Goal: Information Seeking & Learning: Learn about a topic

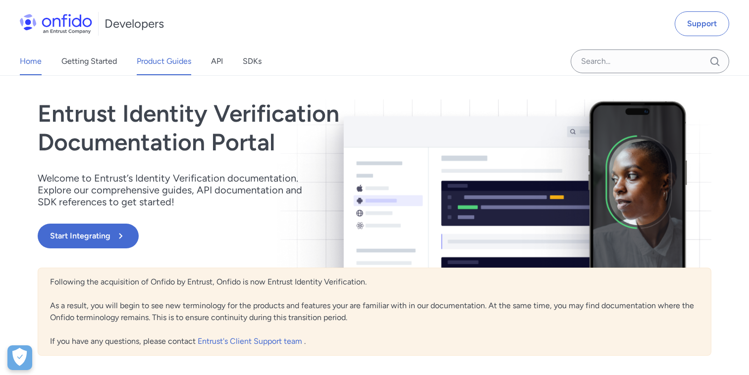
click at [183, 61] on link "Product Guides" at bounding box center [164, 62] width 54 height 28
click at [152, 65] on link "Product Guides" at bounding box center [164, 62] width 54 height 28
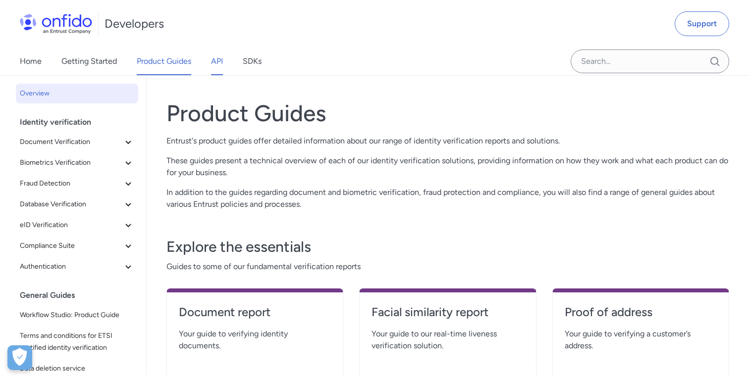
click at [218, 69] on link "API" at bounding box center [217, 62] width 12 height 28
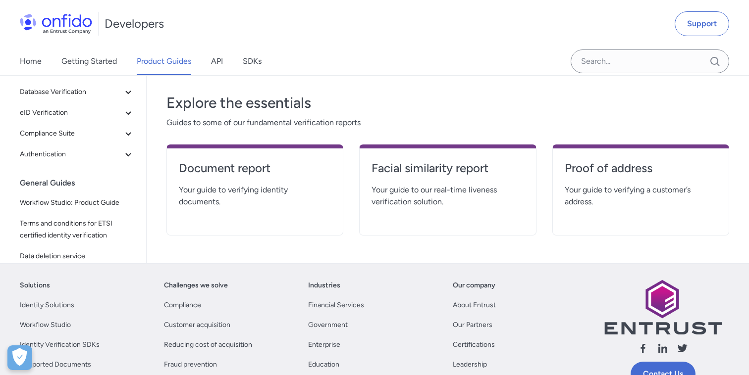
scroll to position [145, 0]
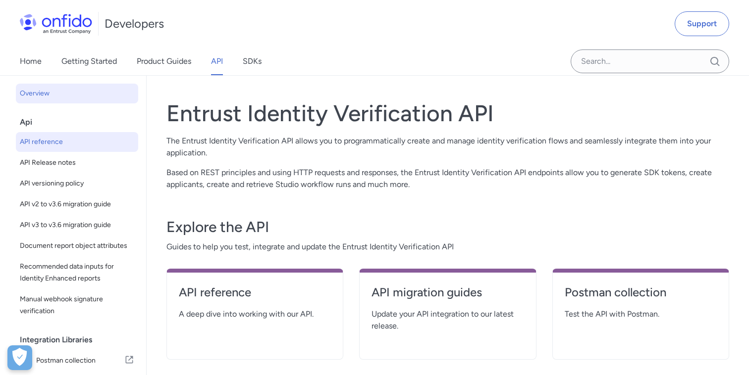
click at [57, 145] on span "API reference" at bounding box center [77, 142] width 114 height 12
select select "http"
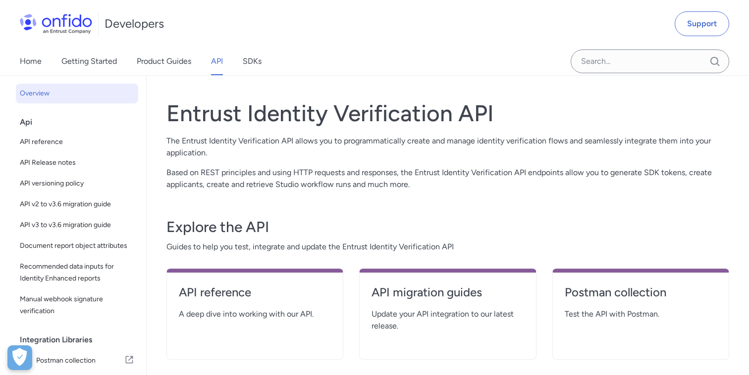
select select "http"
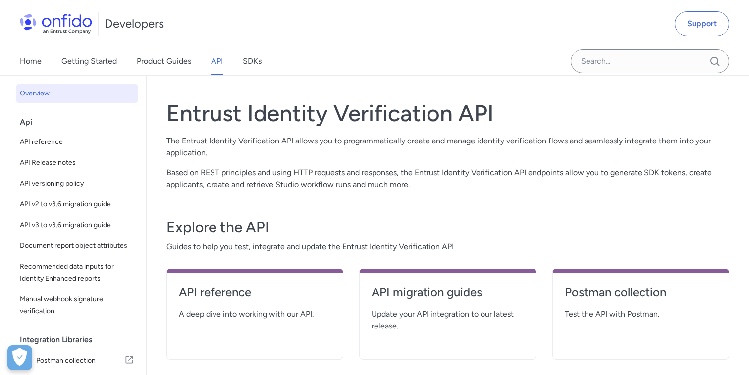
select select "http"
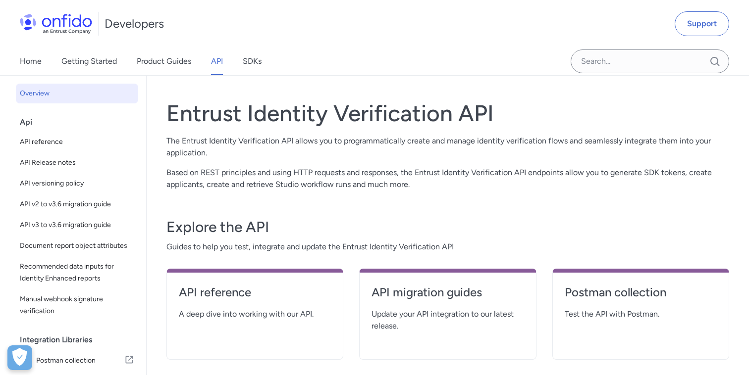
select select "http"
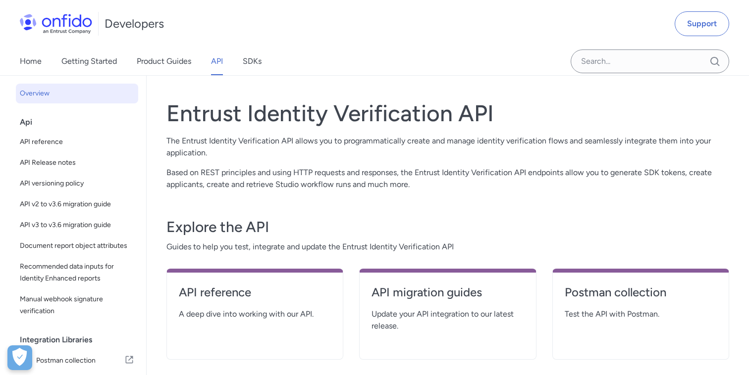
select select "http"
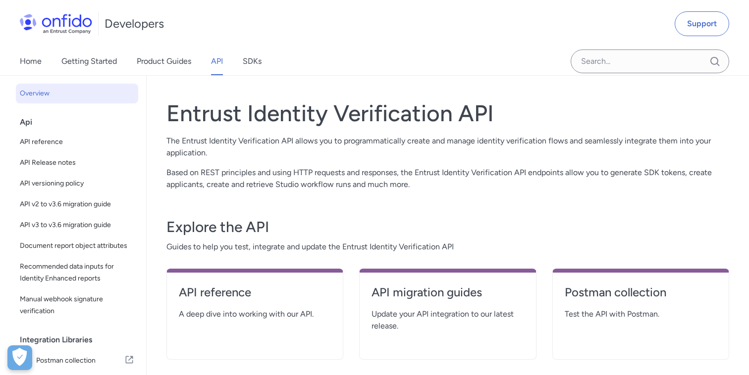
select select "http"
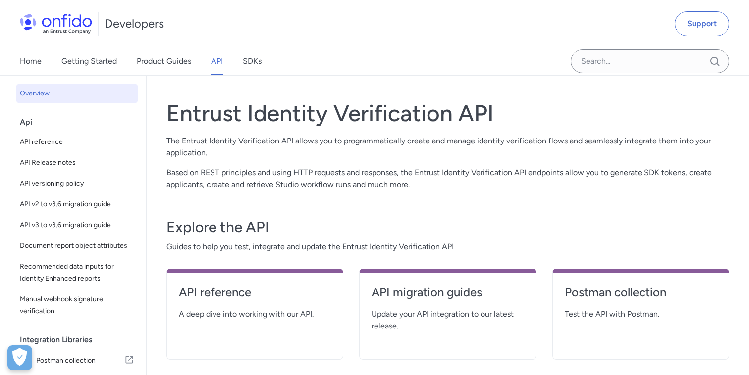
select select "http"
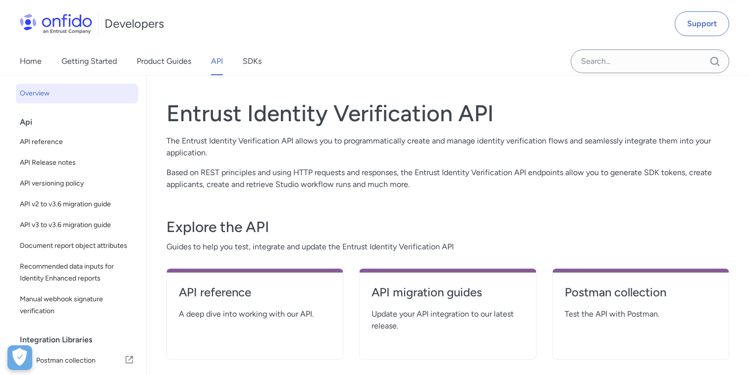
select select "http"
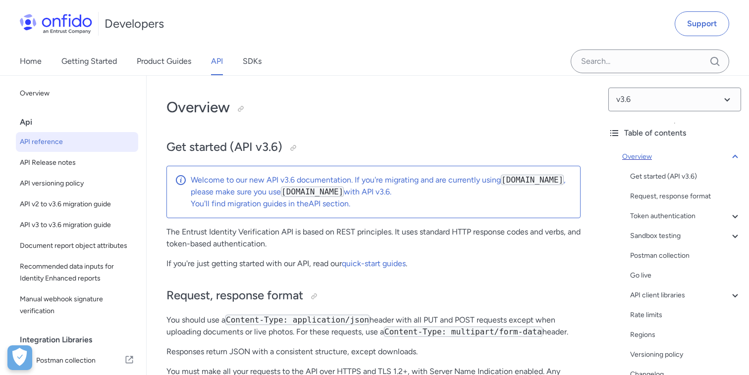
click at [734, 152] on icon at bounding box center [735, 157] width 12 height 12
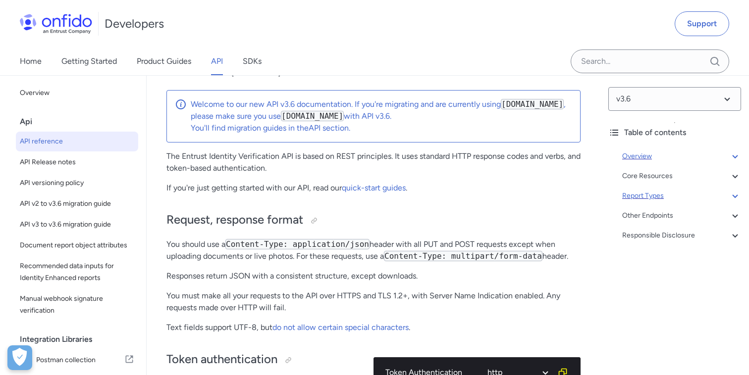
click at [648, 198] on div "Report Types" at bounding box center [681, 196] width 119 height 12
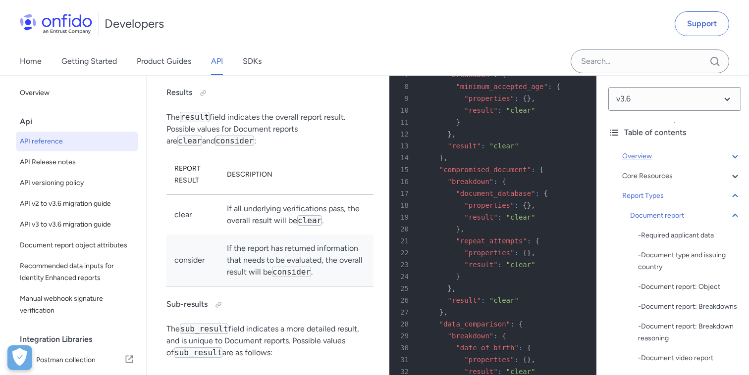
scroll to position [40981, 0]
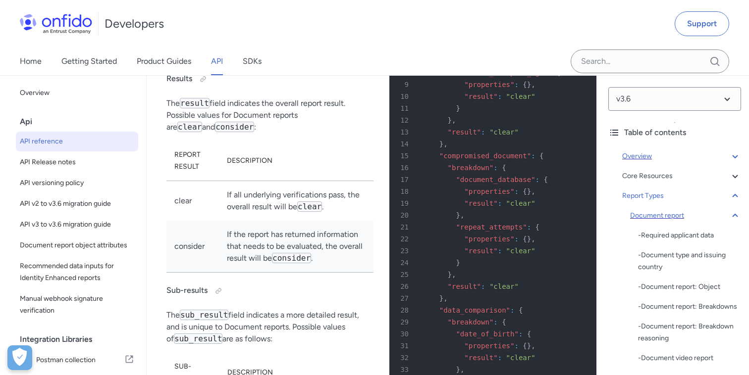
click at [736, 214] on icon at bounding box center [735, 216] width 12 height 12
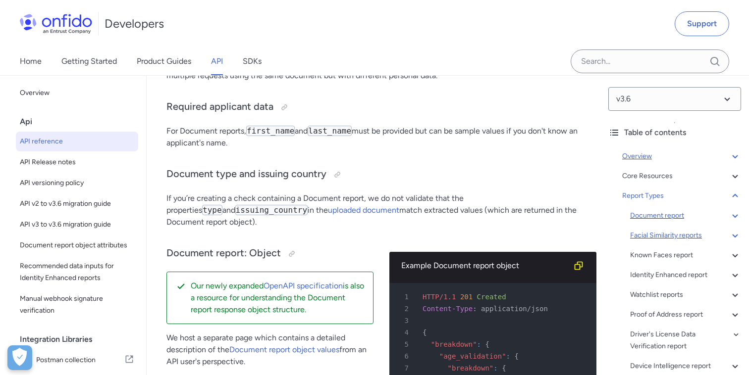
click at [665, 238] on div "Facial Similarity reports" at bounding box center [685, 236] width 111 height 12
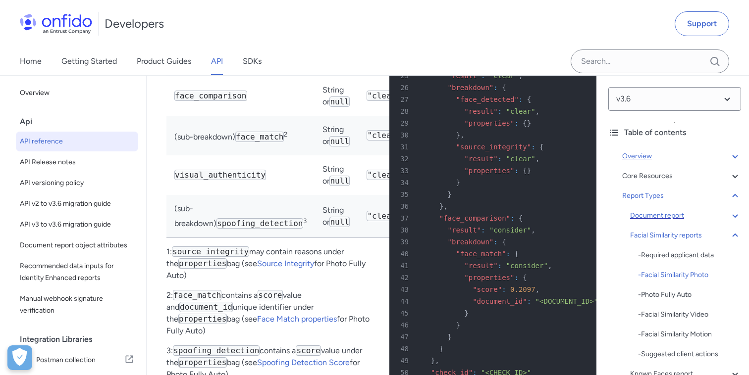
scroll to position [53932, 0]
click at [663, 260] on div "- Required applicant data" at bounding box center [689, 256] width 103 height 12
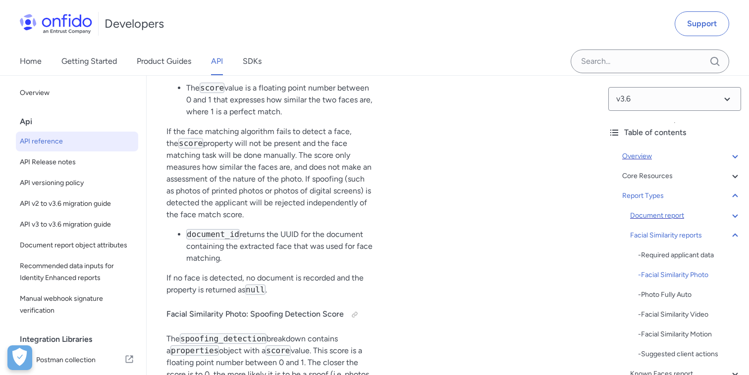
scroll to position [53238, 0]
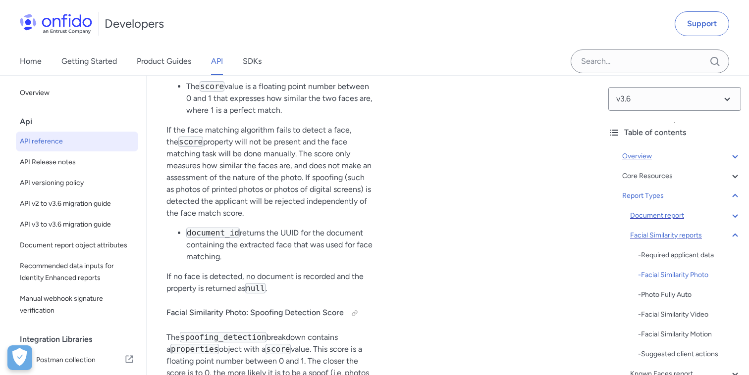
click at [736, 238] on icon at bounding box center [735, 236] width 12 height 12
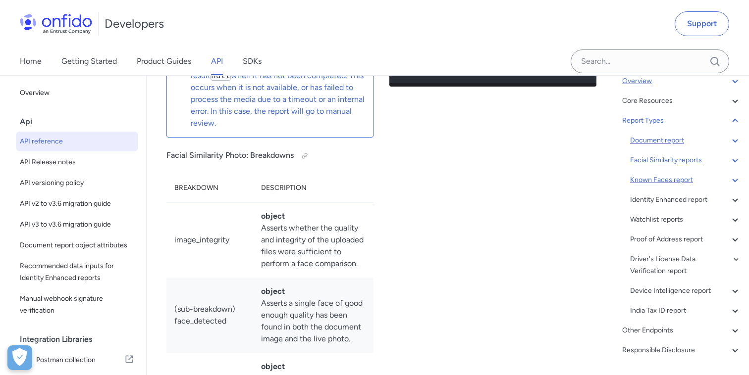
scroll to position [76, 0]
click at [675, 262] on div "Driver's License Data Verification report" at bounding box center [685, 265] width 111 height 24
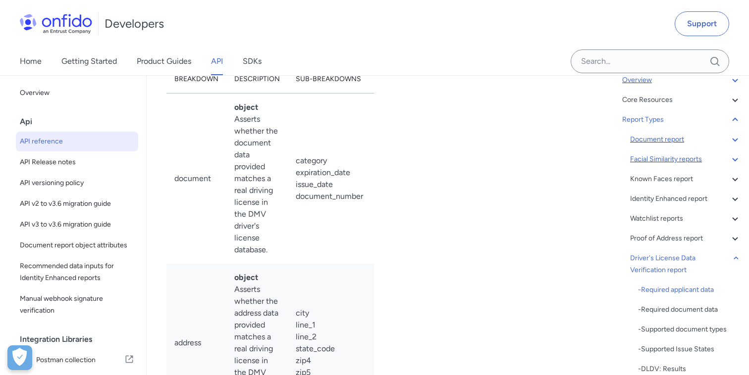
scroll to position [78068, 0]
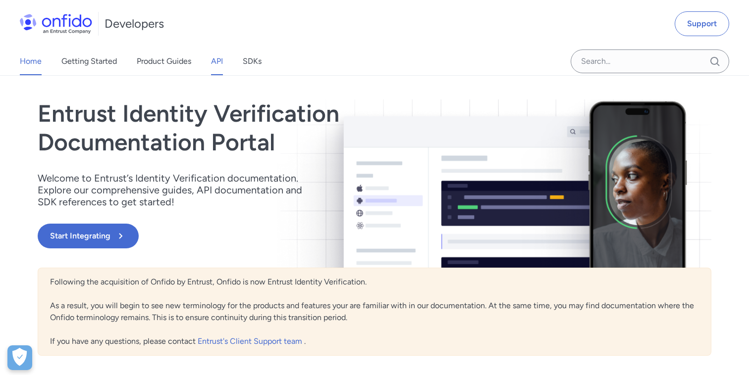
click at [212, 60] on link "API" at bounding box center [217, 62] width 12 height 28
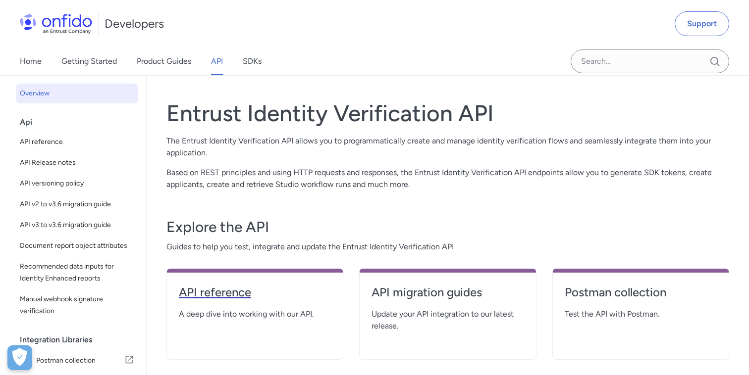
click at [231, 295] on h4 "API reference" at bounding box center [255, 293] width 152 height 16
select select "http"
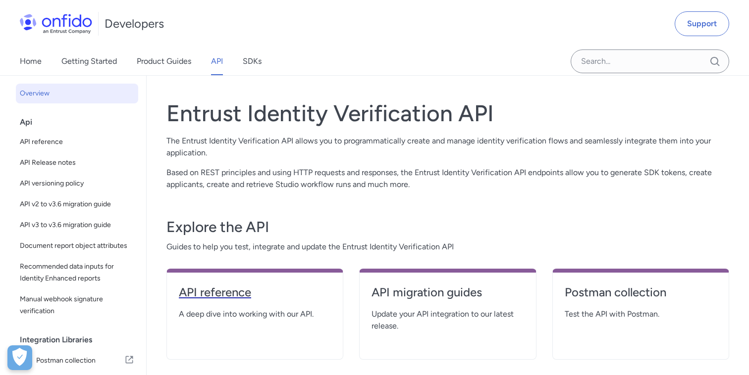
select select "http"
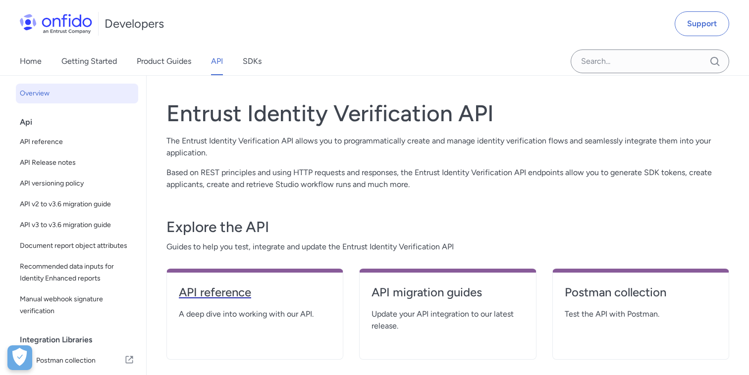
select select "http"
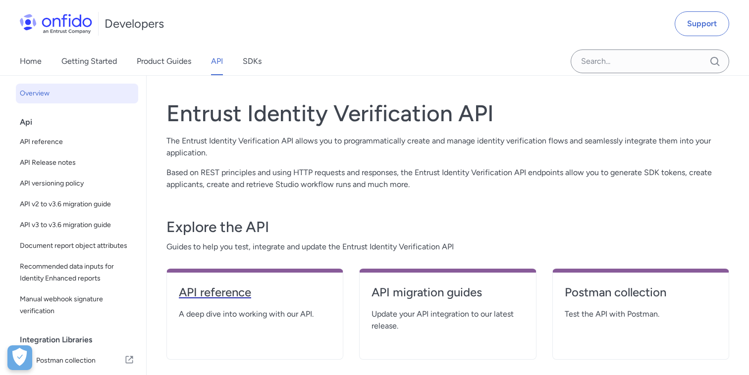
select select "http"
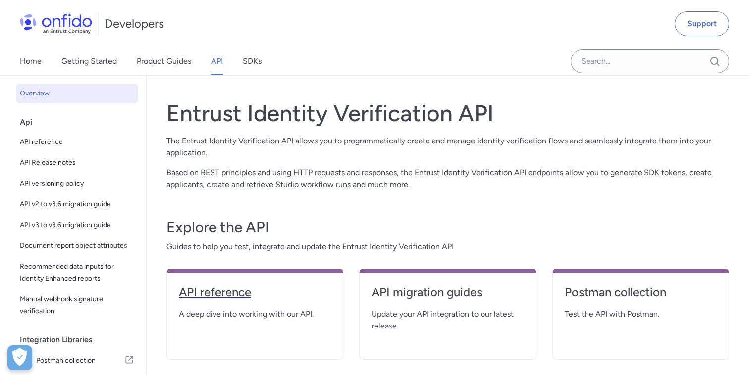
select select "http"
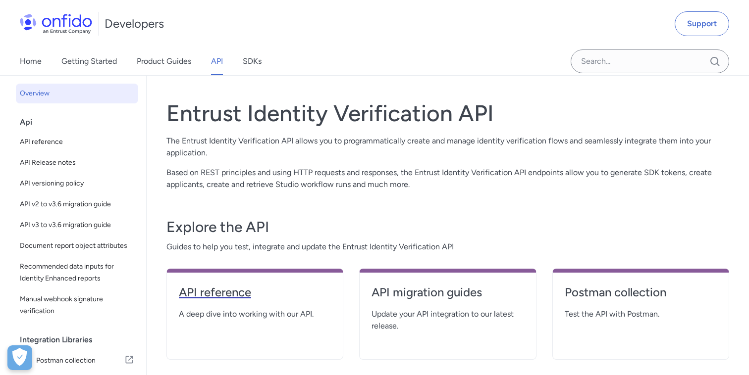
select select "http"
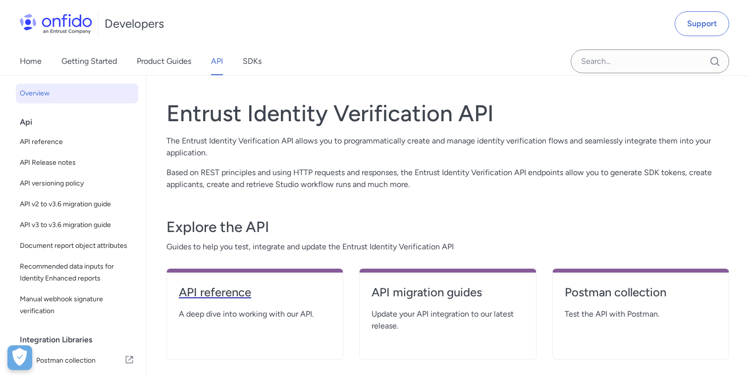
select select "http"
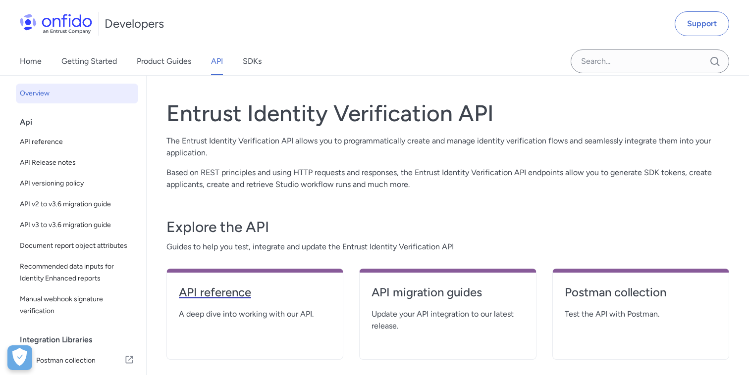
select select "http"
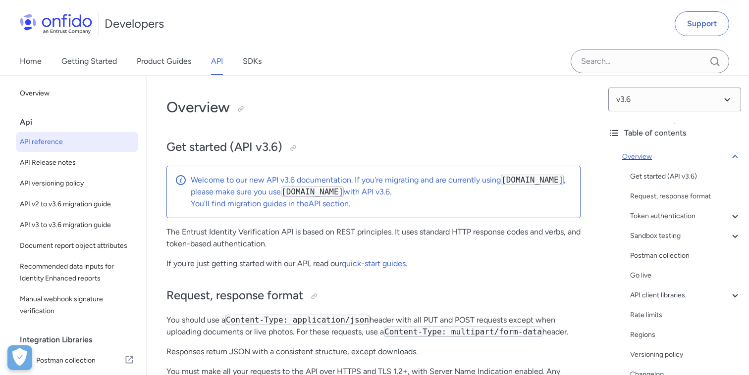
click at [733, 158] on icon at bounding box center [735, 157] width 12 height 12
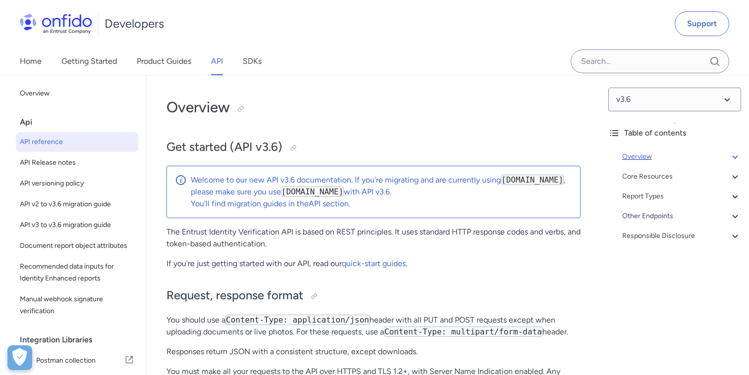
scroll to position [76, 0]
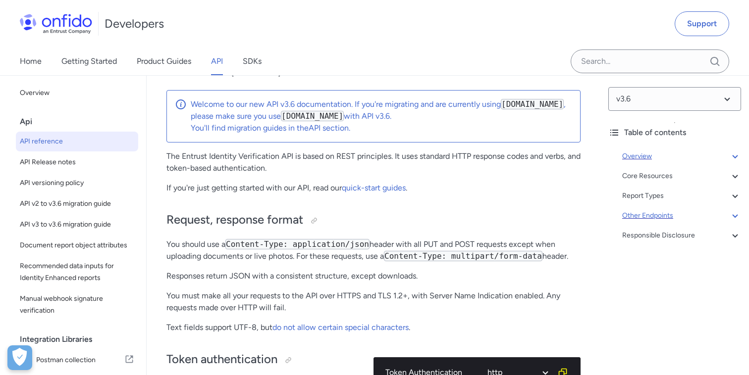
click at [732, 220] on icon at bounding box center [735, 216] width 12 height 12
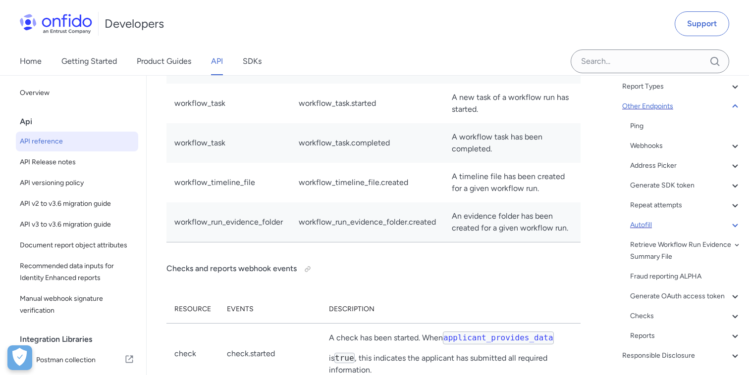
scroll to position [144, 0]
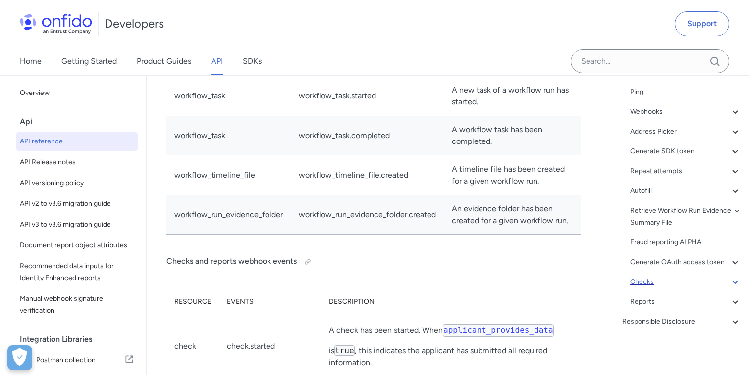
click at [643, 284] on div "Checks" at bounding box center [685, 282] width 111 height 12
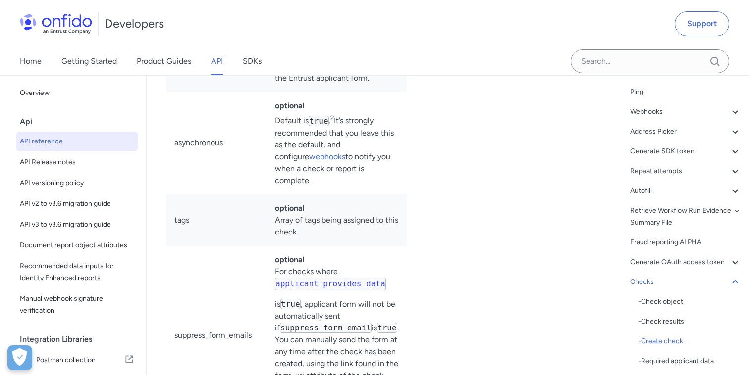
click at [661, 338] on div "- Create check" at bounding box center [689, 342] width 103 height 12
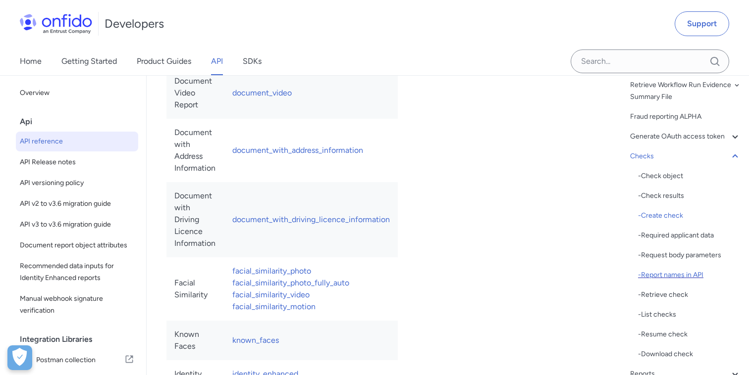
scroll to position [278, 0]
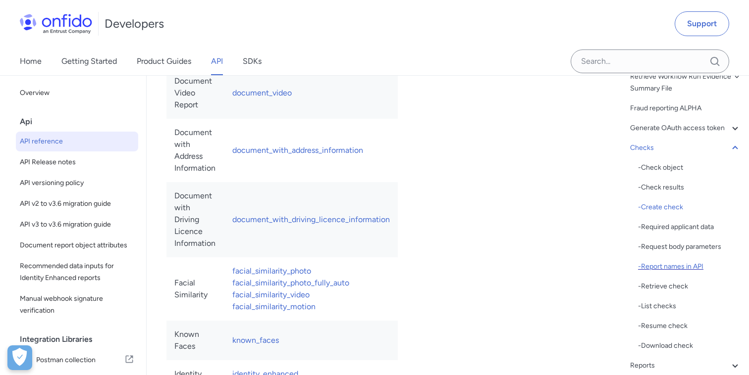
click at [668, 270] on div "- Report names in API" at bounding box center [689, 267] width 103 height 12
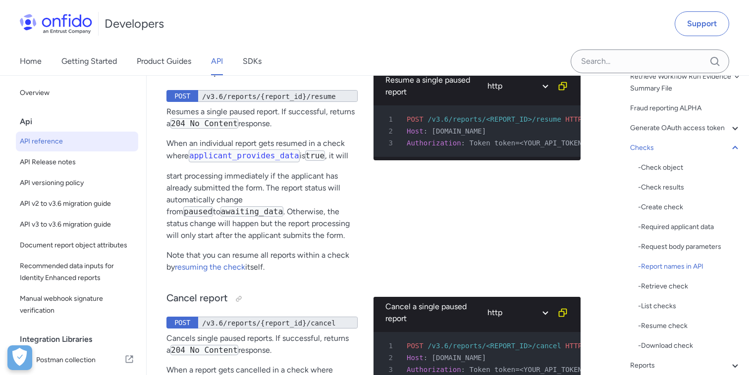
scroll to position [110452, 0]
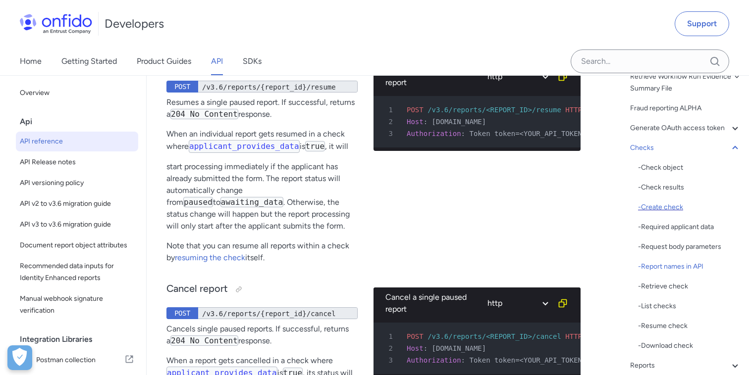
click at [667, 211] on div "- Create check" at bounding box center [689, 208] width 103 height 12
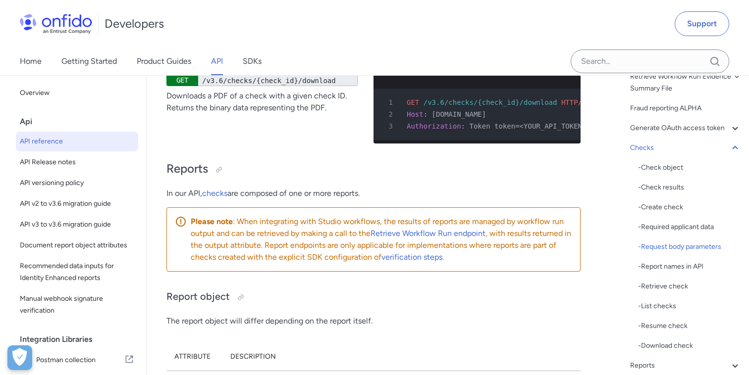
scroll to position [108500, 0]
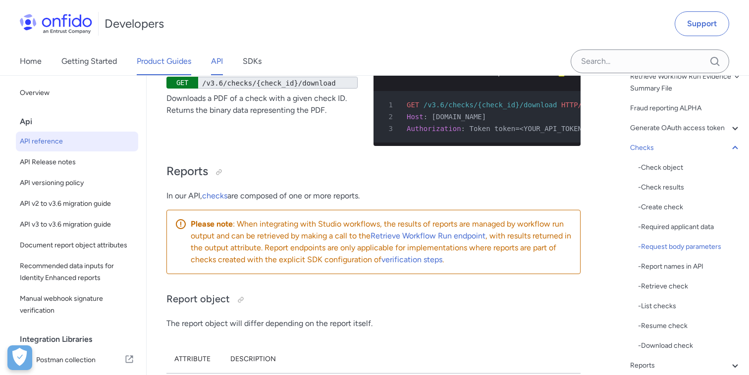
click at [155, 62] on link "Product Guides" at bounding box center [164, 62] width 54 height 28
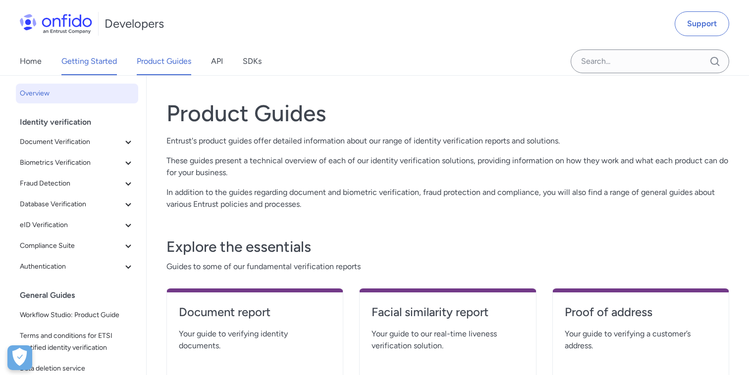
click at [110, 71] on link "Getting Started" at bounding box center [88, 62] width 55 height 28
click at [153, 70] on link "Product Guides" at bounding box center [164, 62] width 54 height 28
click at [129, 142] on icon at bounding box center [128, 142] width 12 height 12
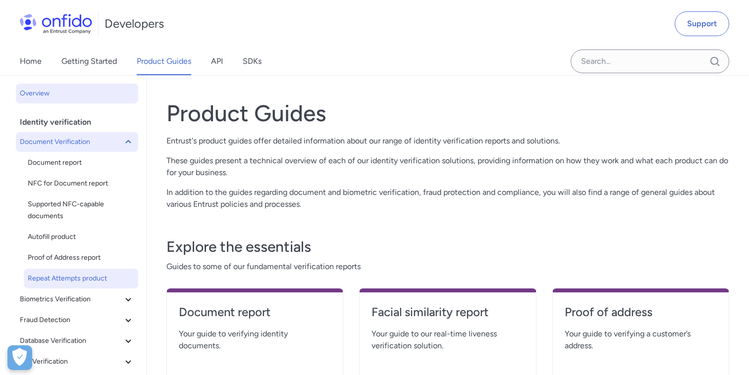
click at [61, 274] on span "Repeat Attempts product" at bounding box center [81, 279] width 106 height 12
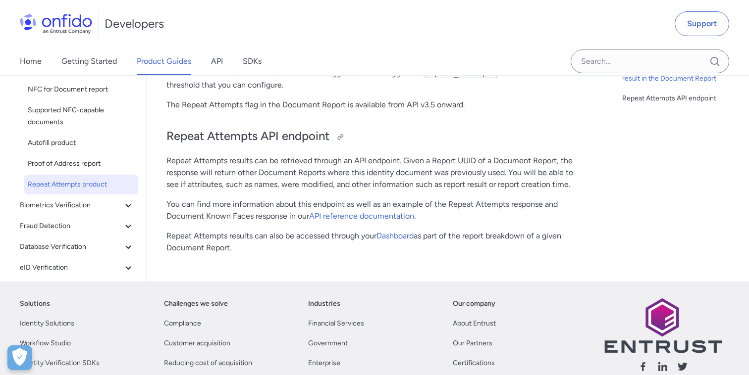
scroll to position [345, 0]
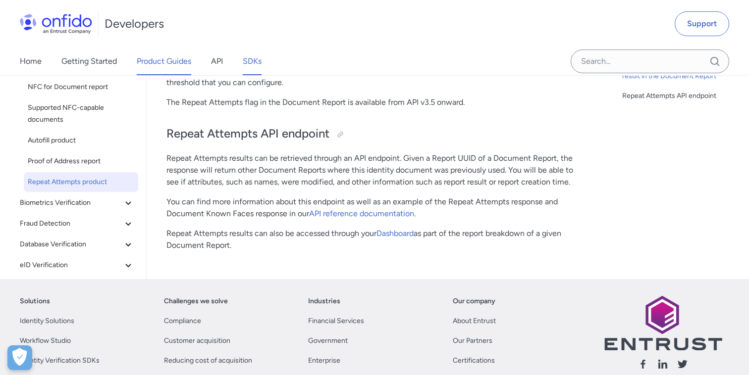
click at [256, 61] on link "SDKs" at bounding box center [252, 62] width 19 height 28
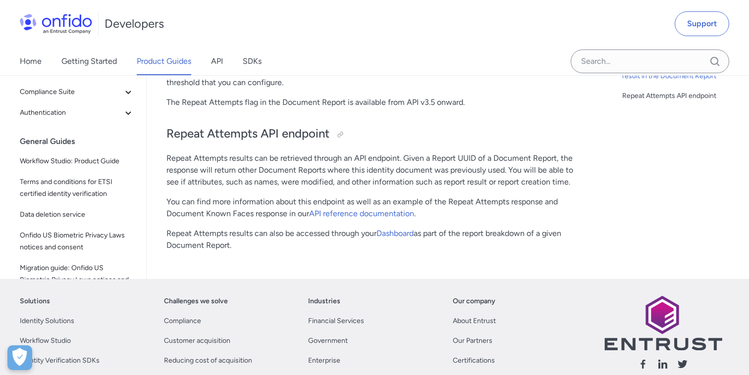
scroll to position [196, 0]
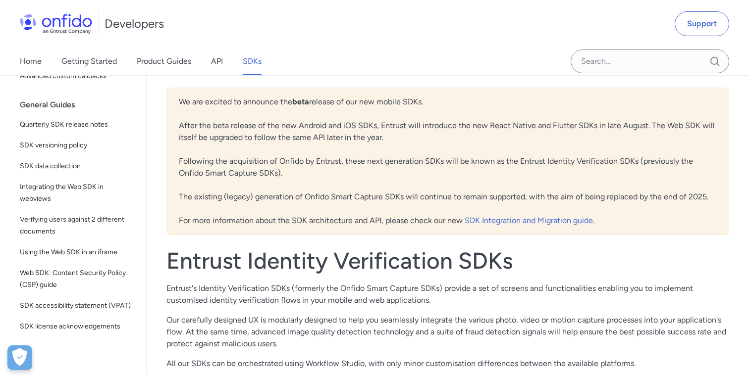
scroll to position [330, 0]
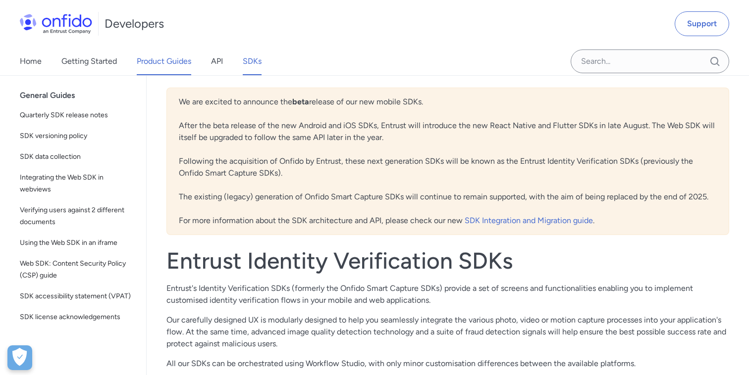
click at [174, 63] on link "Product Guides" at bounding box center [164, 62] width 54 height 28
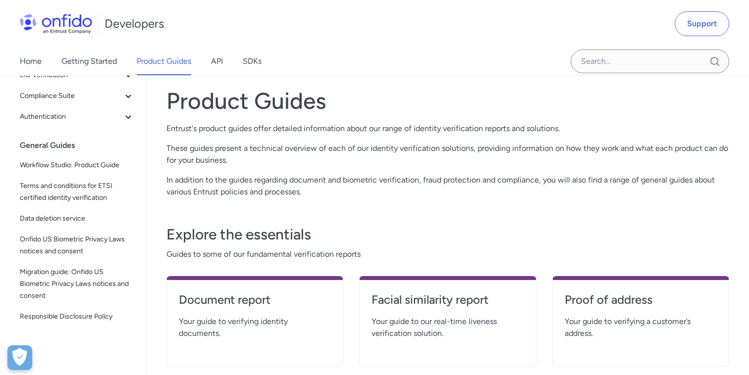
scroll to position [18, 0]
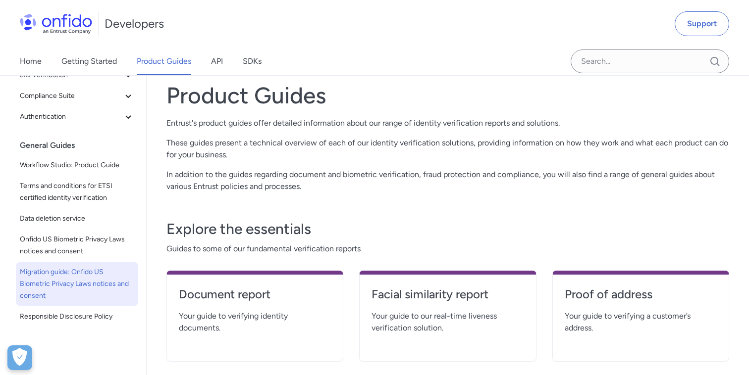
click at [56, 272] on span "Migration guide: Onfido US Biometric Privacy Laws notices and consent" at bounding box center [77, 284] width 114 height 36
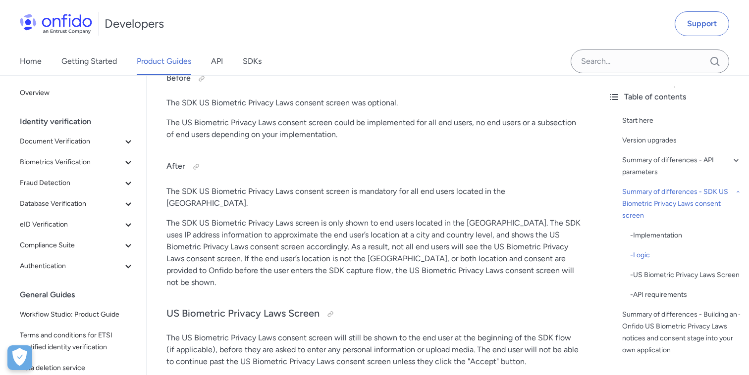
scroll to position [2823, 0]
